Goal: Check status

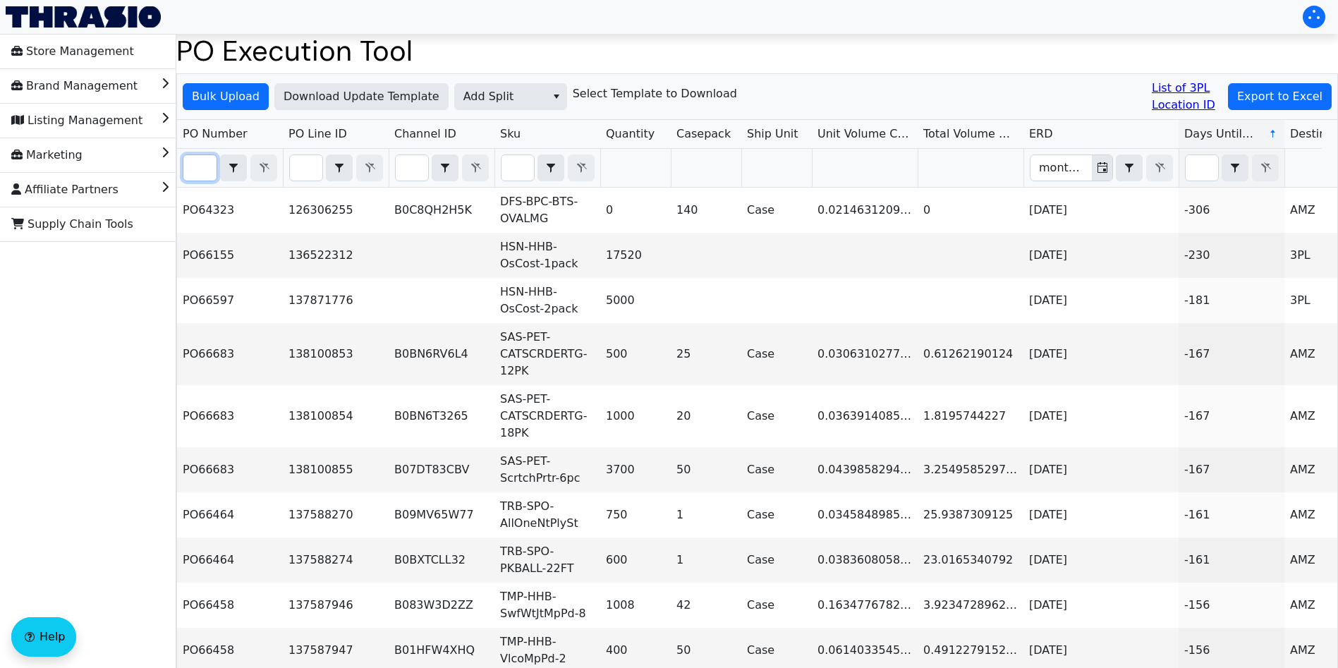
click at [199, 171] on input "Filter" at bounding box center [199, 167] width 33 height 25
paste input "PO67077"
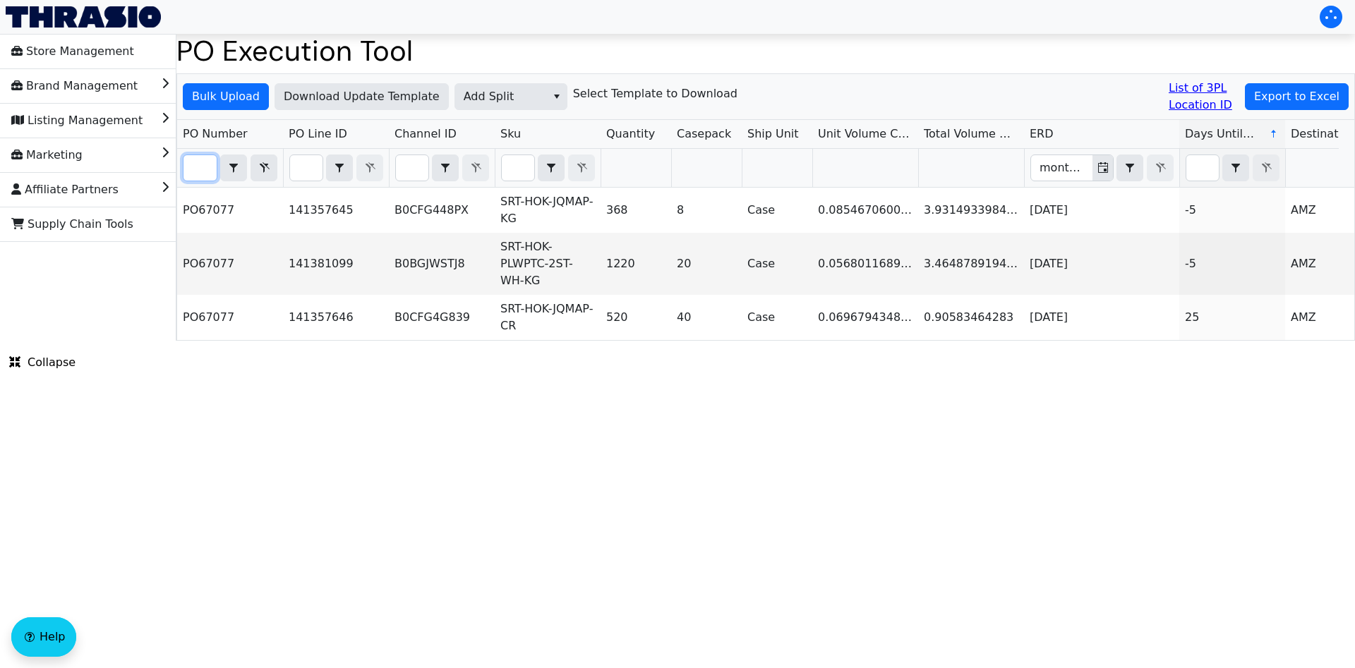
type input "PO67077"
click at [267, 166] on icon "Filter" at bounding box center [263, 167] width 17 height 11
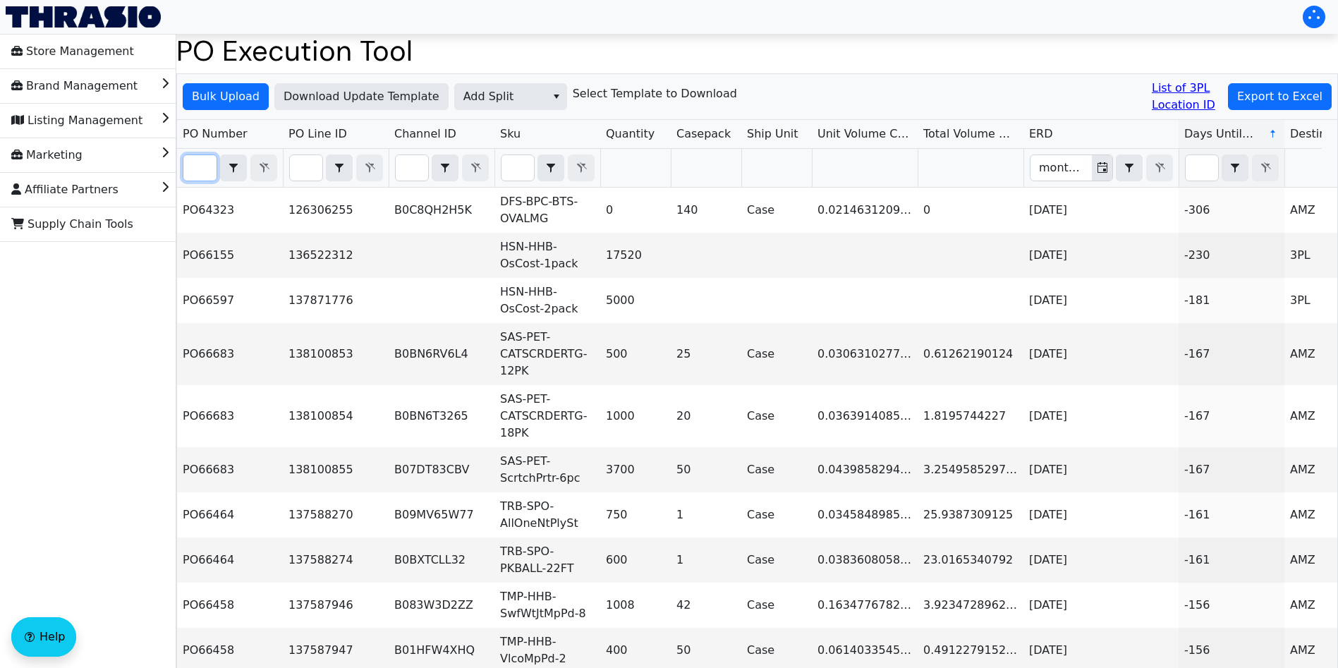
paste input "PO67127"
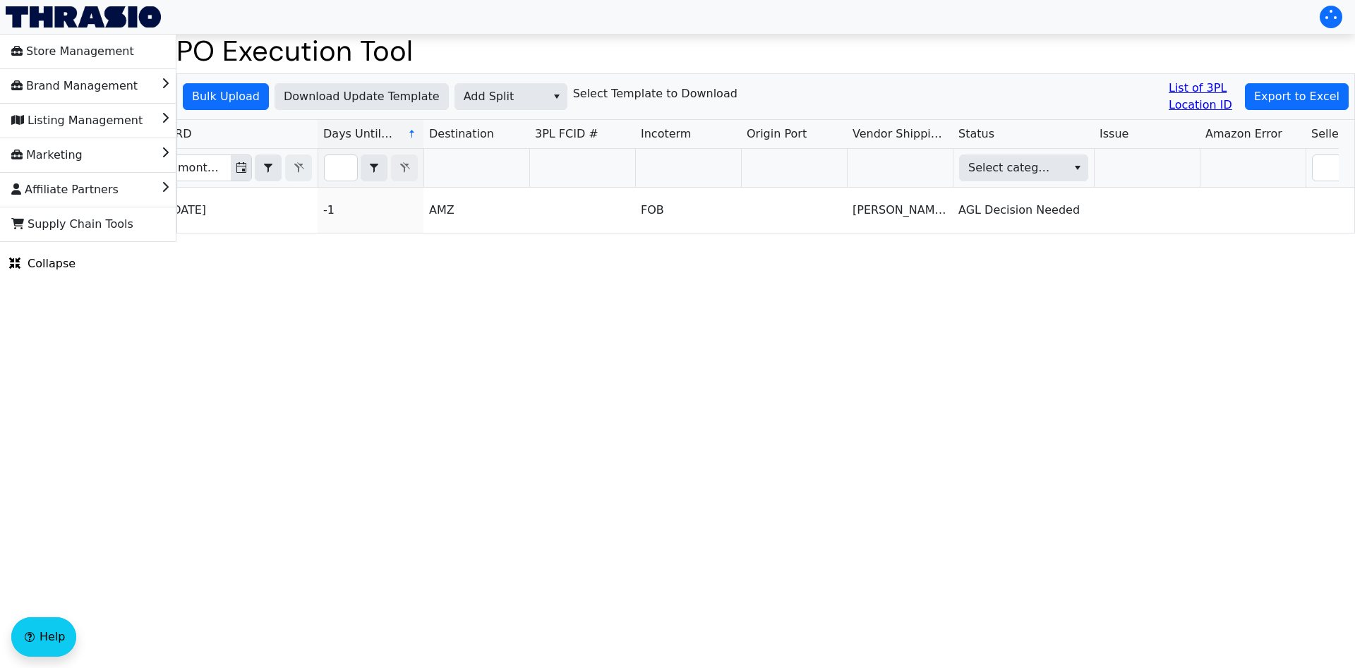
type input "PO67127"
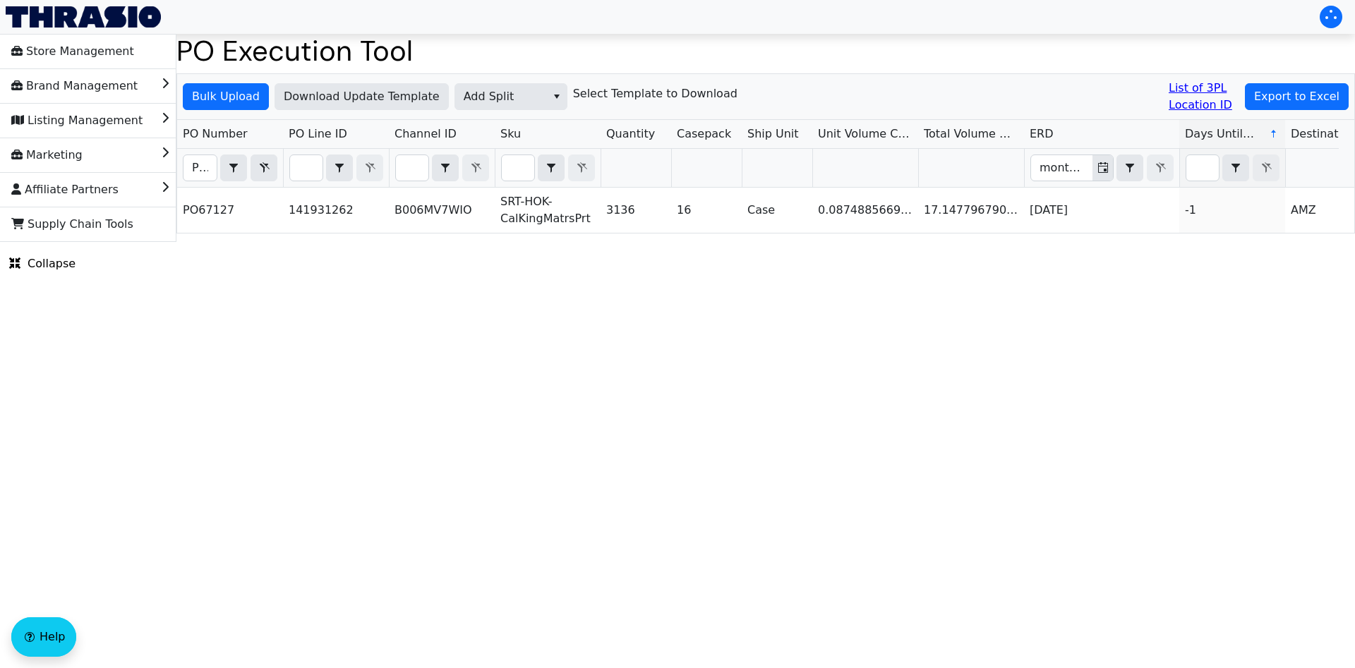
click at [282, 162] on th "PO67127 Contains" at bounding box center [230, 168] width 106 height 39
click at [262, 166] on icon "Filter" at bounding box center [265, 167] width 10 height 11
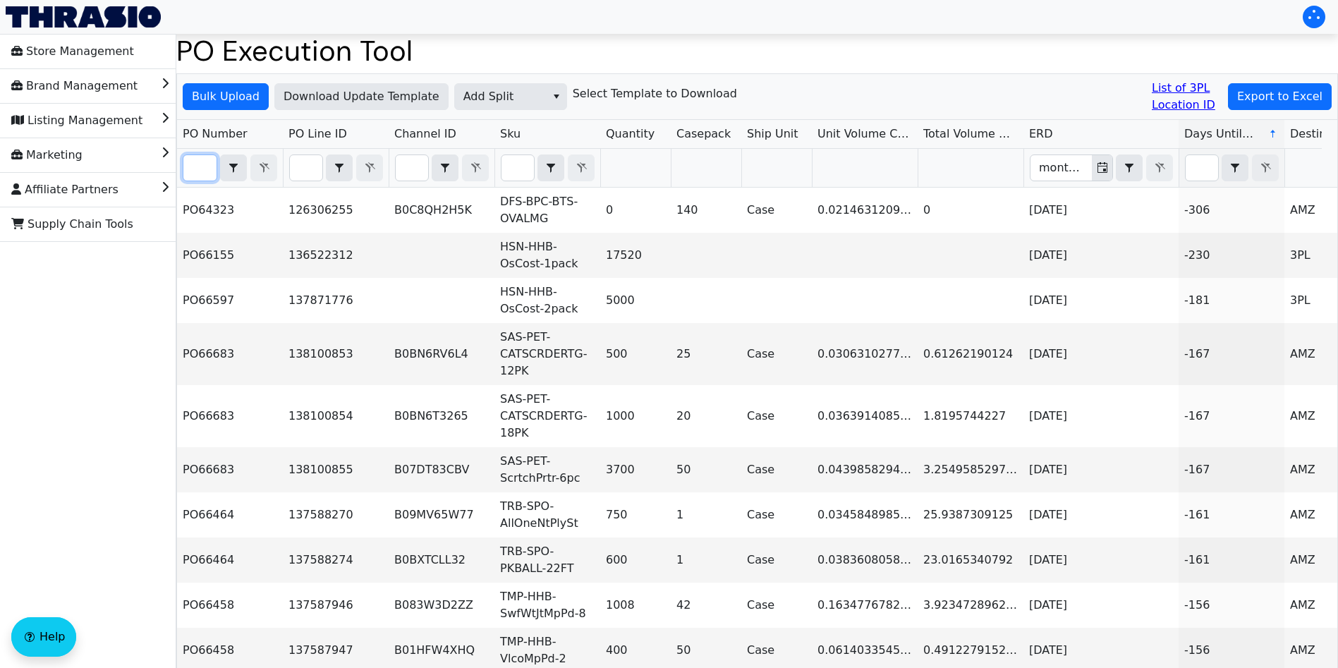
paste input "PO66742"
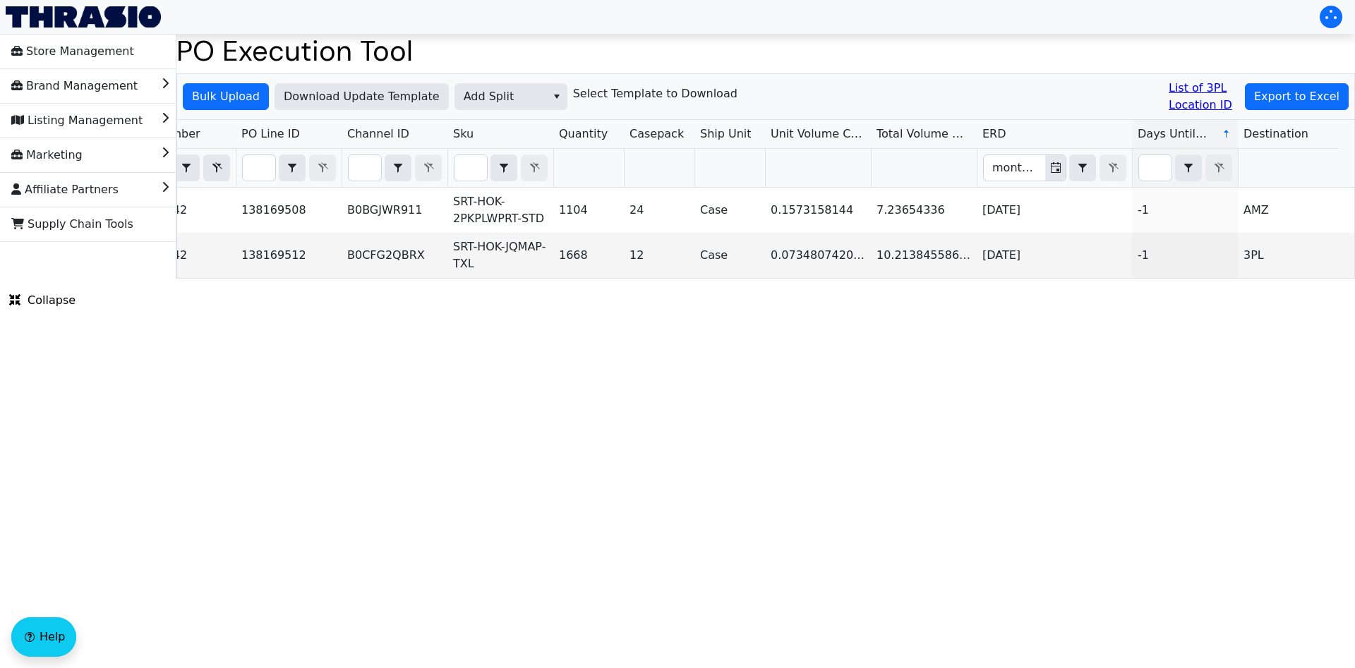
type input "PO66742"
click at [219, 161] on span "Filter" at bounding box center [216, 167] width 17 height 17
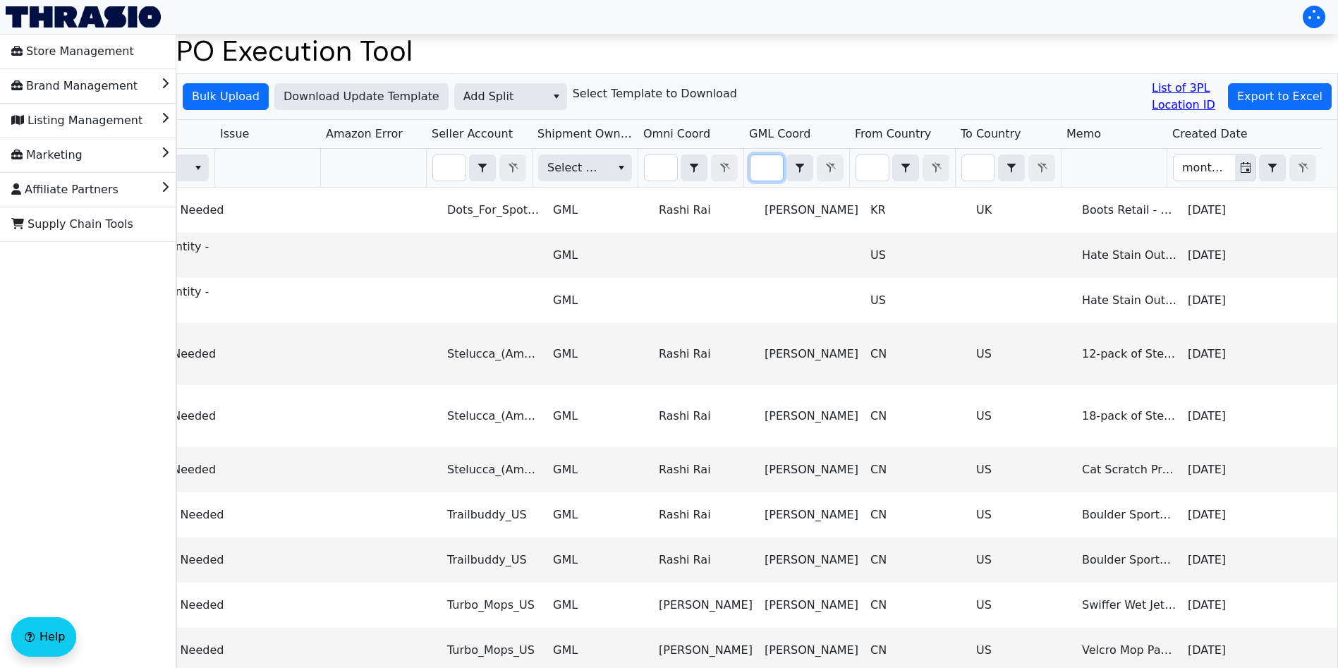
click at [764, 172] on input "Filter" at bounding box center [767, 167] width 32 height 25
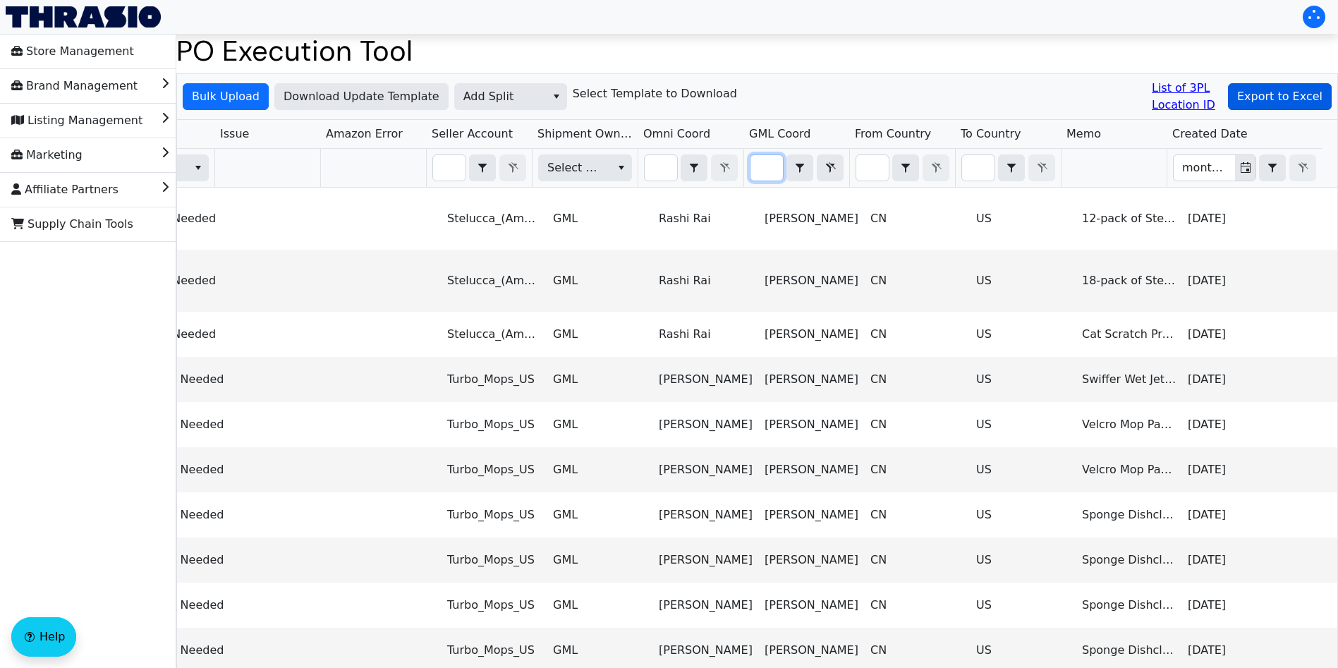
type input "[PERSON_NAME]"
click at [902, 99] on span "Export to Excel" at bounding box center [1280, 96] width 85 height 17
click at [828, 165] on icon "Filter" at bounding box center [831, 167] width 10 height 11
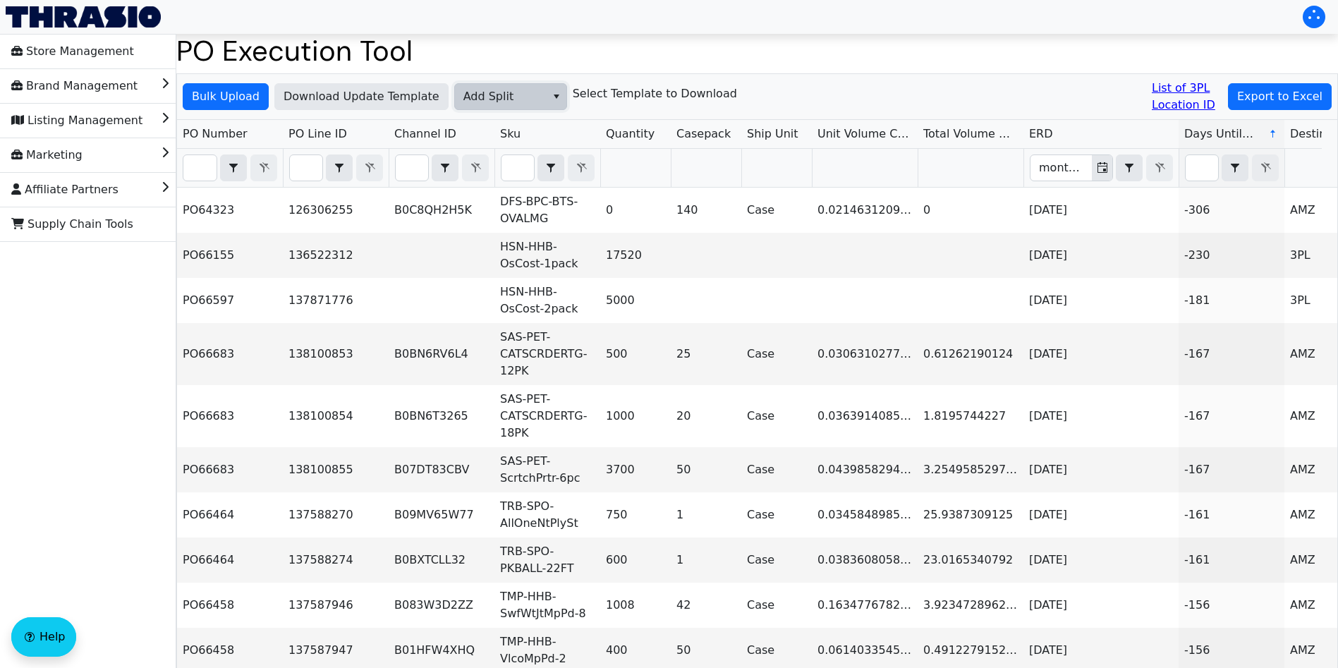
click at [495, 92] on span "Add Split" at bounding box center [501, 96] width 74 height 17
click at [500, 169] on span "Add FBA ID" at bounding box center [490, 167] width 63 height 17
click at [241, 96] on span "Bulk Upload" at bounding box center [226, 96] width 68 height 17
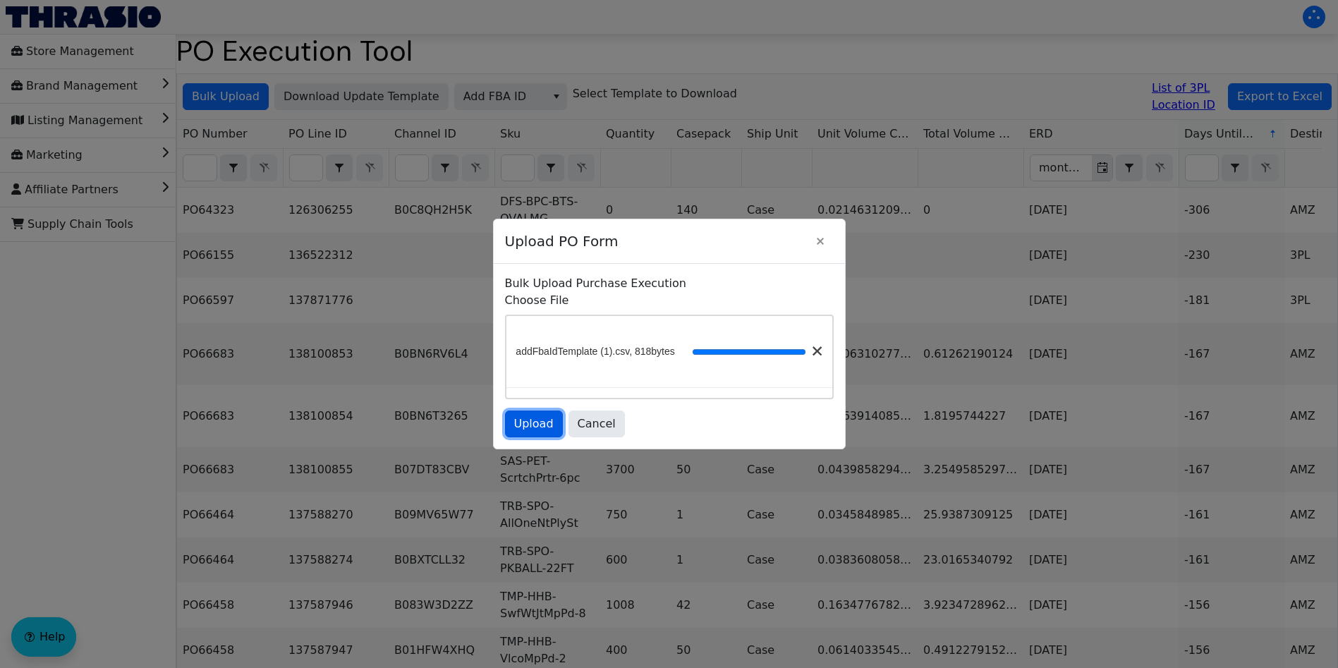
click at [542, 425] on span "Upload" at bounding box center [534, 424] width 40 height 17
